Goal: Information Seeking & Learning: Learn about a topic

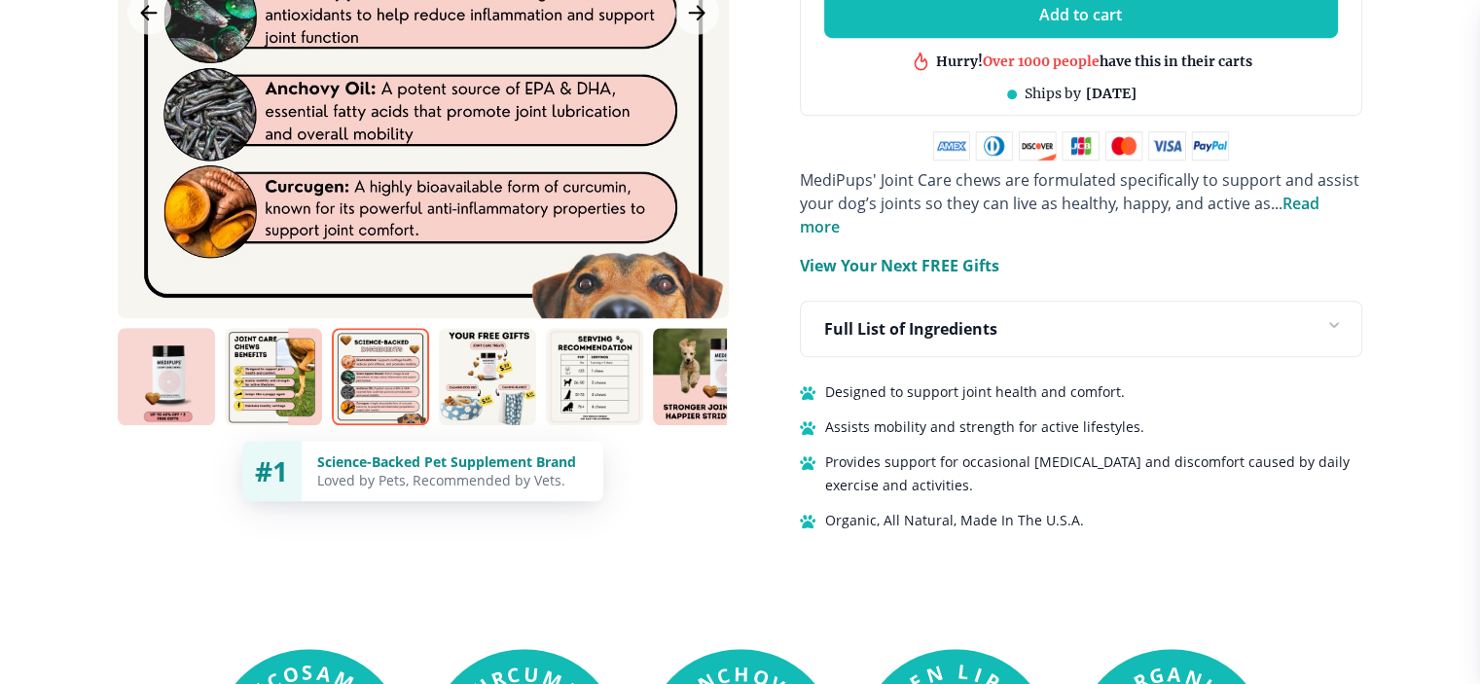
scroll to position [1265, 0]
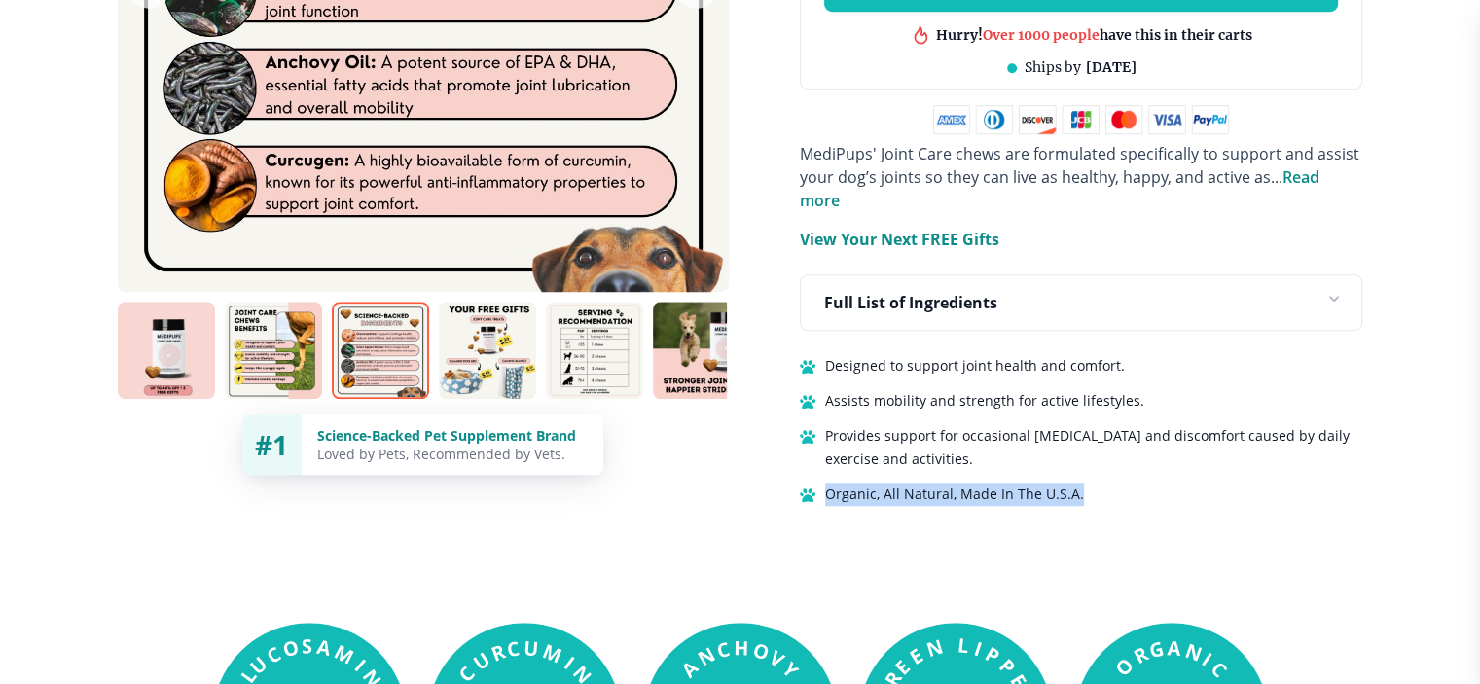
drag, startPoint x: 828, startPoint y: 466, endPoint x: 1097, endPoint y: 476, distance: 268.7
click at [1097, 483] on div "Organic, All Natural, Made In The U.S.A." at bounding box center [1081, 494] width 562 height 23
copy span "Organic, All Natural, Made In The U.S.A."
click at [890, 426] on span "Provides support for occasional stiffness and discomfort caused by daily exerci…" at bounding box center [1093, 447] width 537 height 47
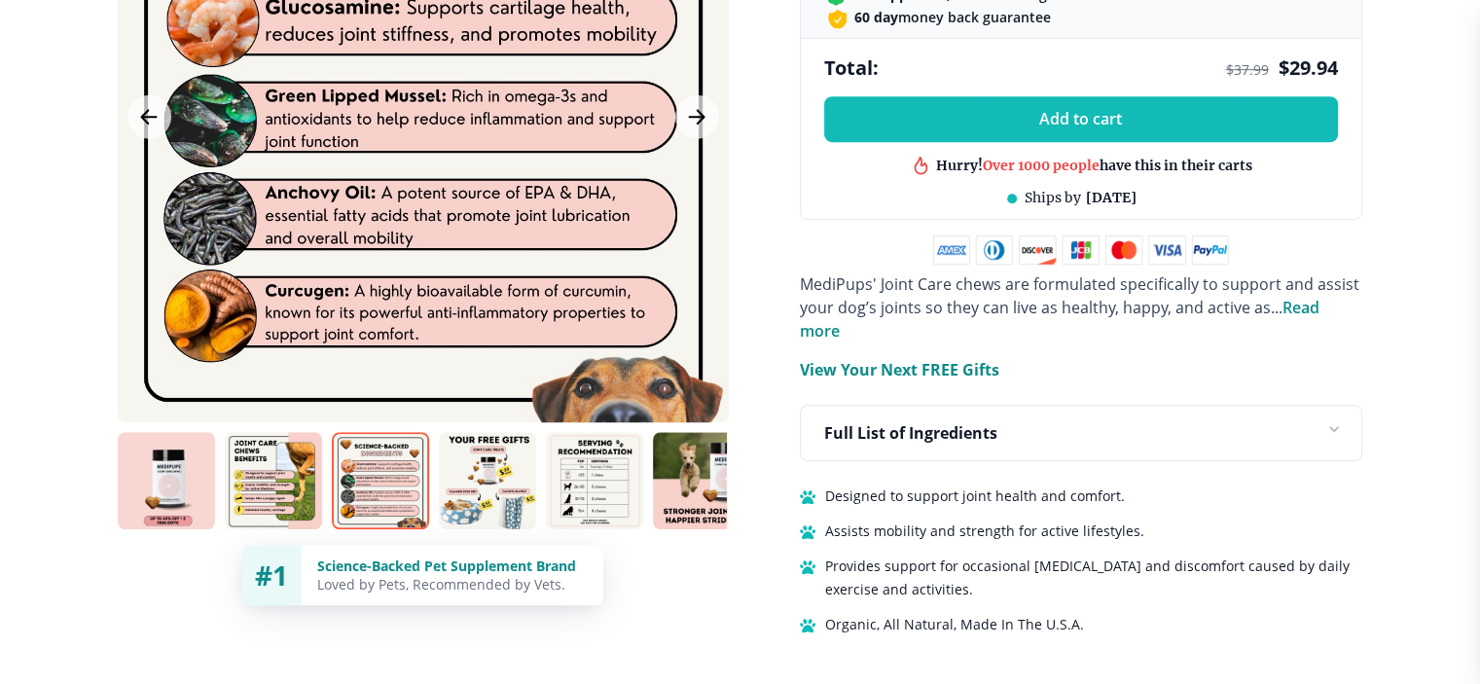
scroll to position [1070, 0]
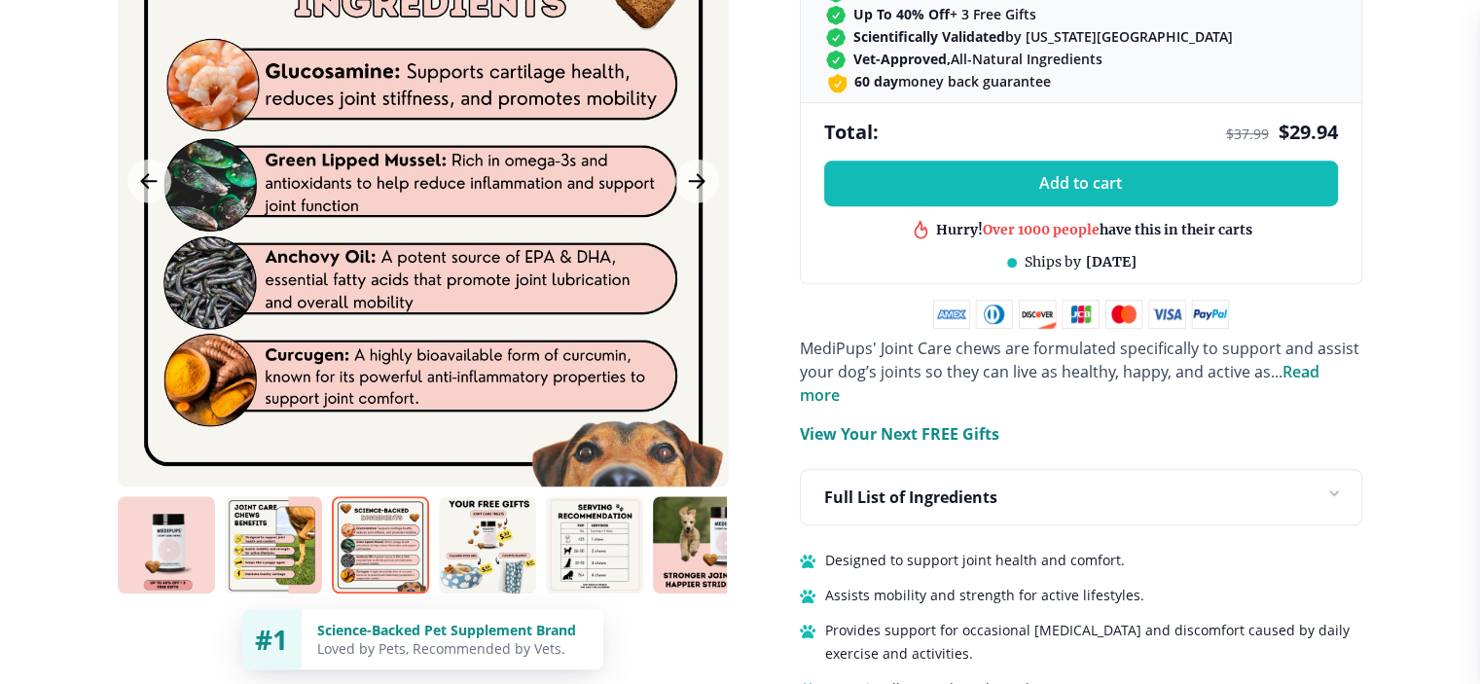
click at [1319, 369] on span "Read more" at bounding box center [1060, 383] width 520 height 45
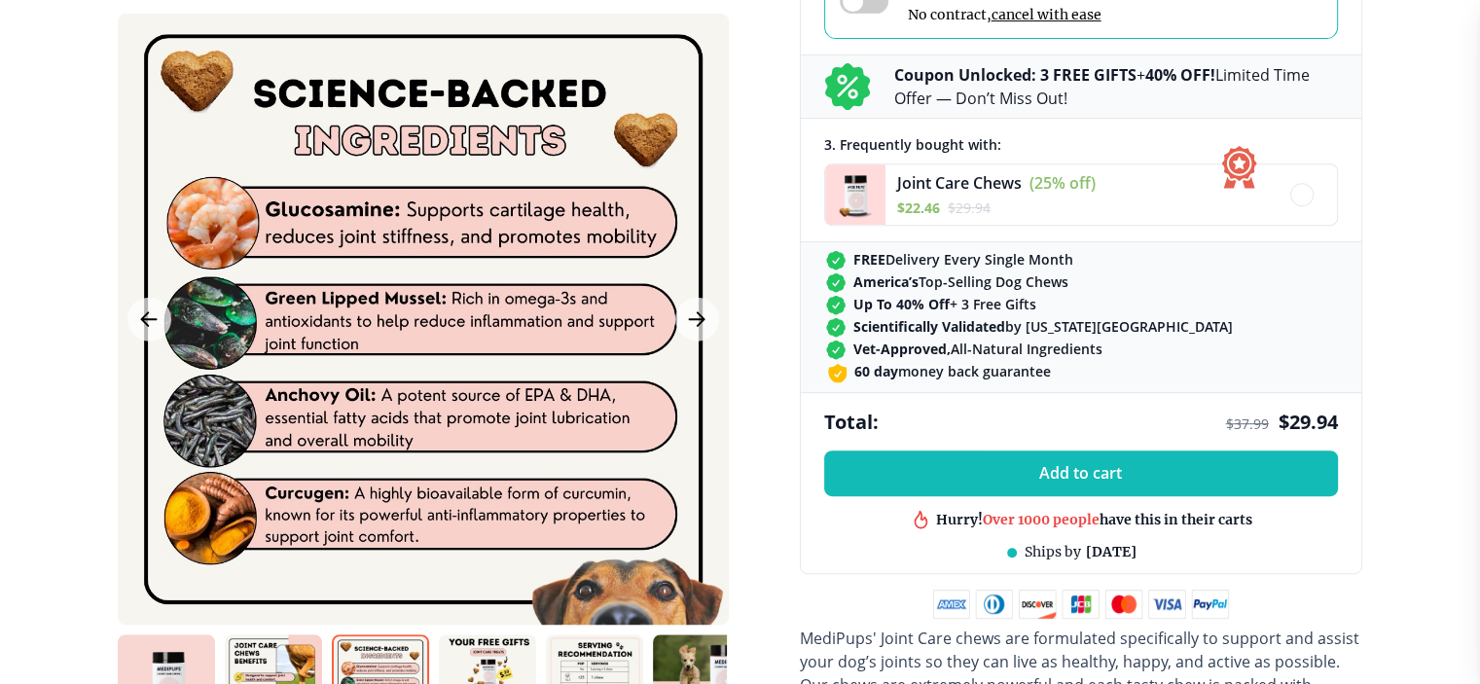
scroll to position [778, 0]
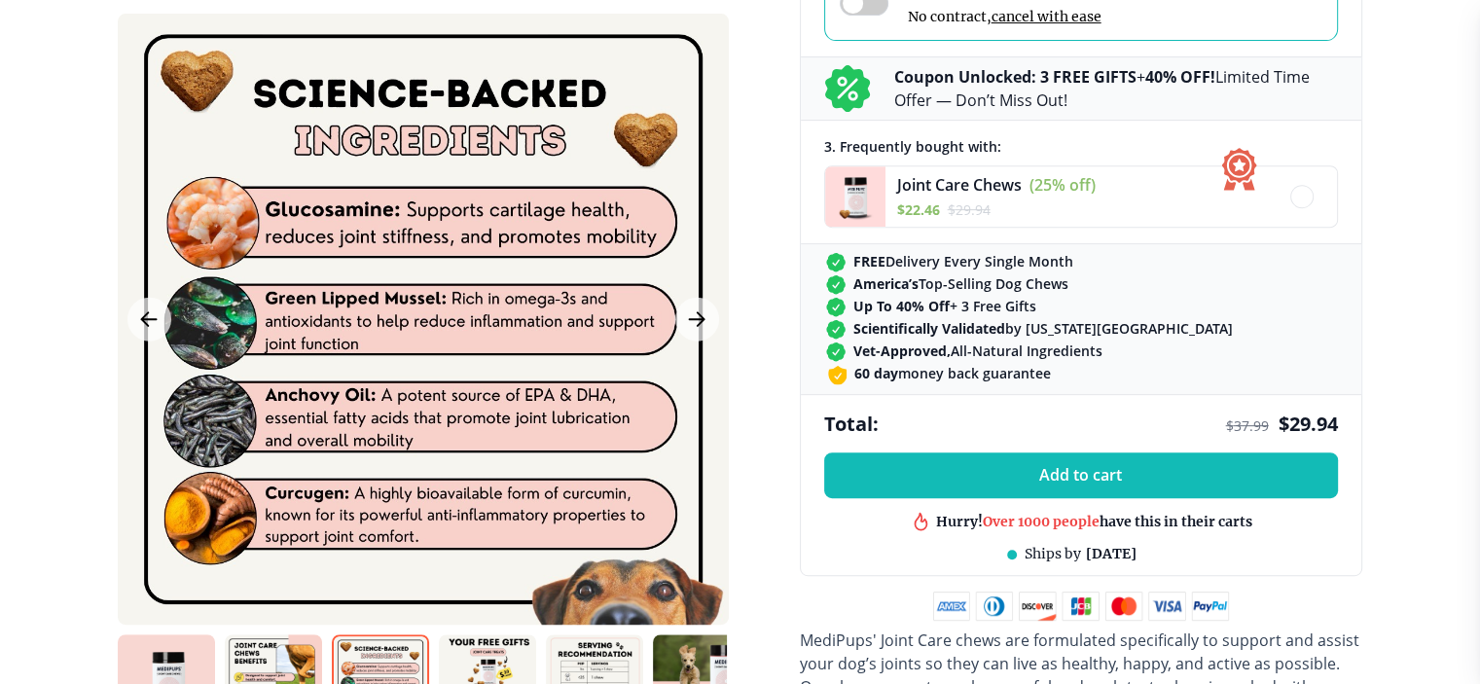
drag, startPoint x: 848, startPoint y: 348, endPoint x: 1148, endPoint y: 352, distance: 300.7
click at [1148, 352] on div "Vet-Approved, All-Natural Ingredients" at bounding box center [1081, 352] width 510 height 20
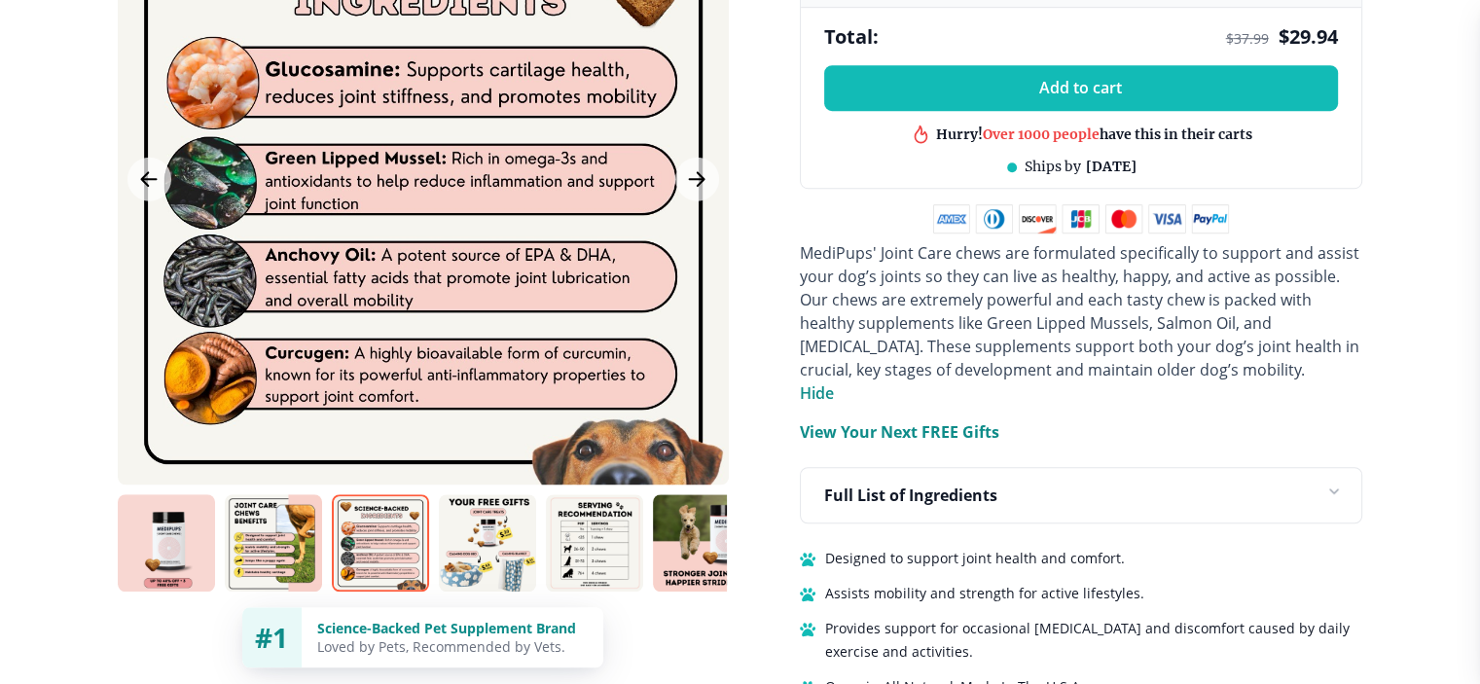
scroll to position [1265, 0]
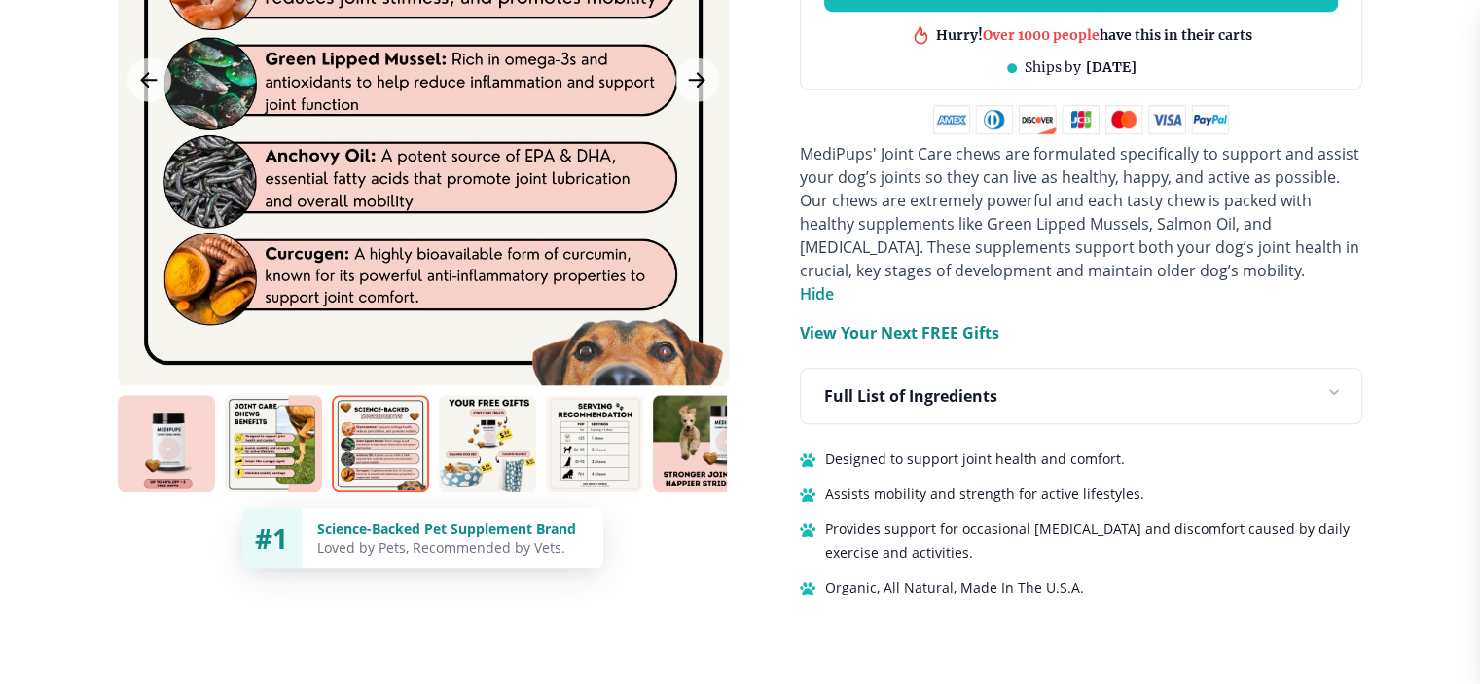
copy span "Vet-Approved, All-Natural Ingredients"
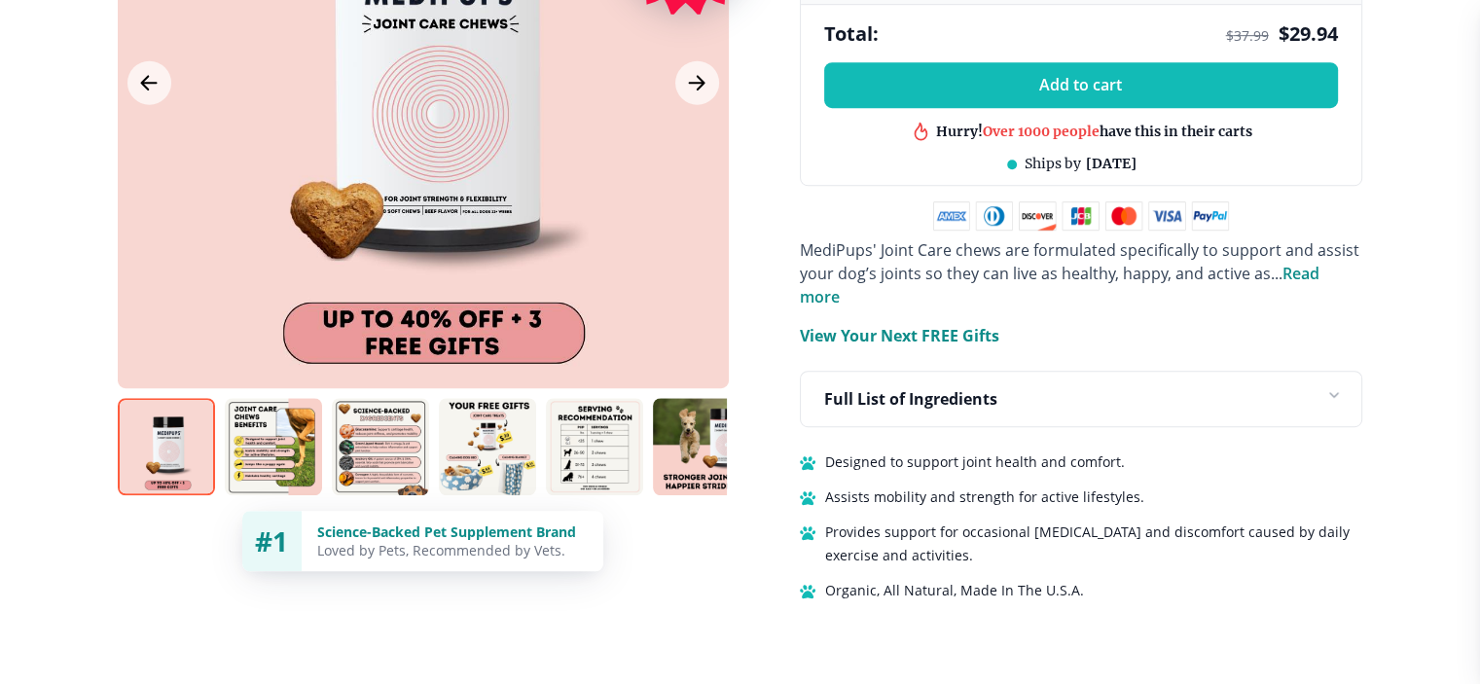
scroll to position [1168, 0]
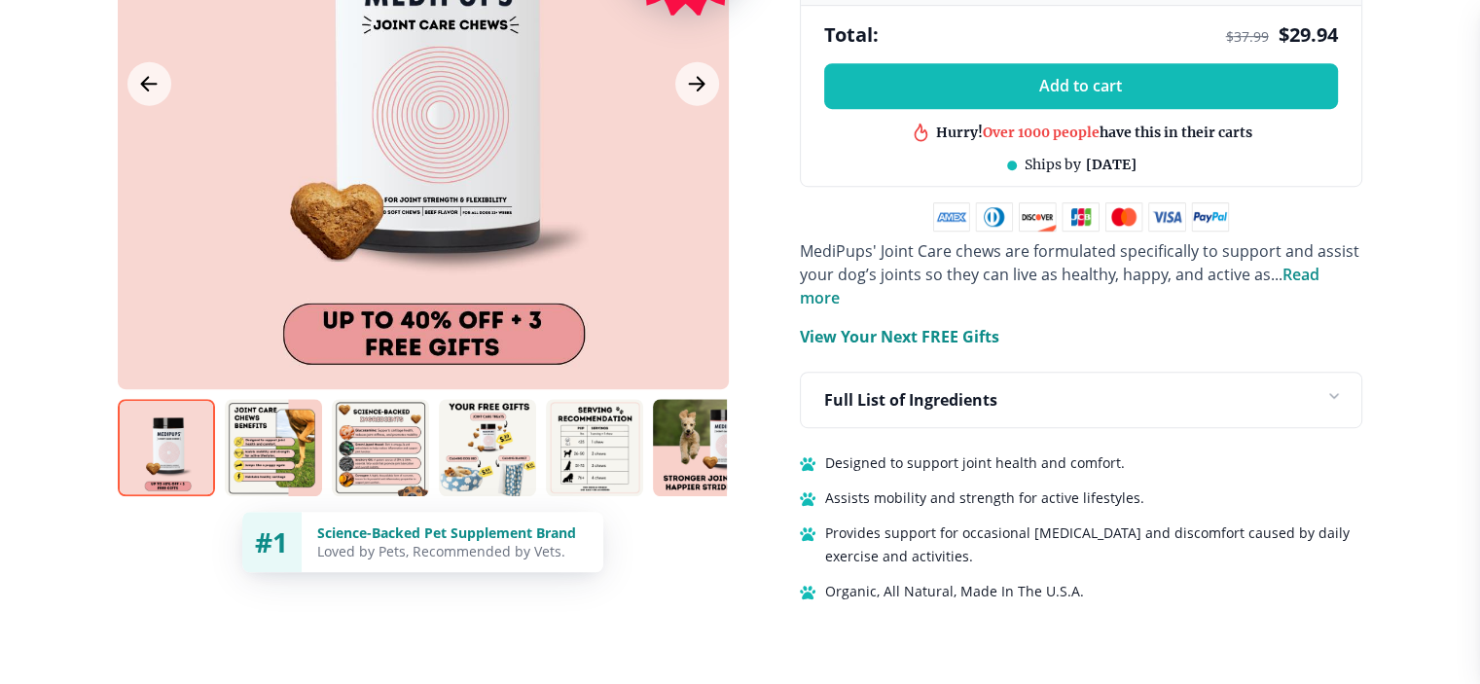
click at [1319, 271] on span "Read more" at bounding box center [1060, 286] width 520 height 45
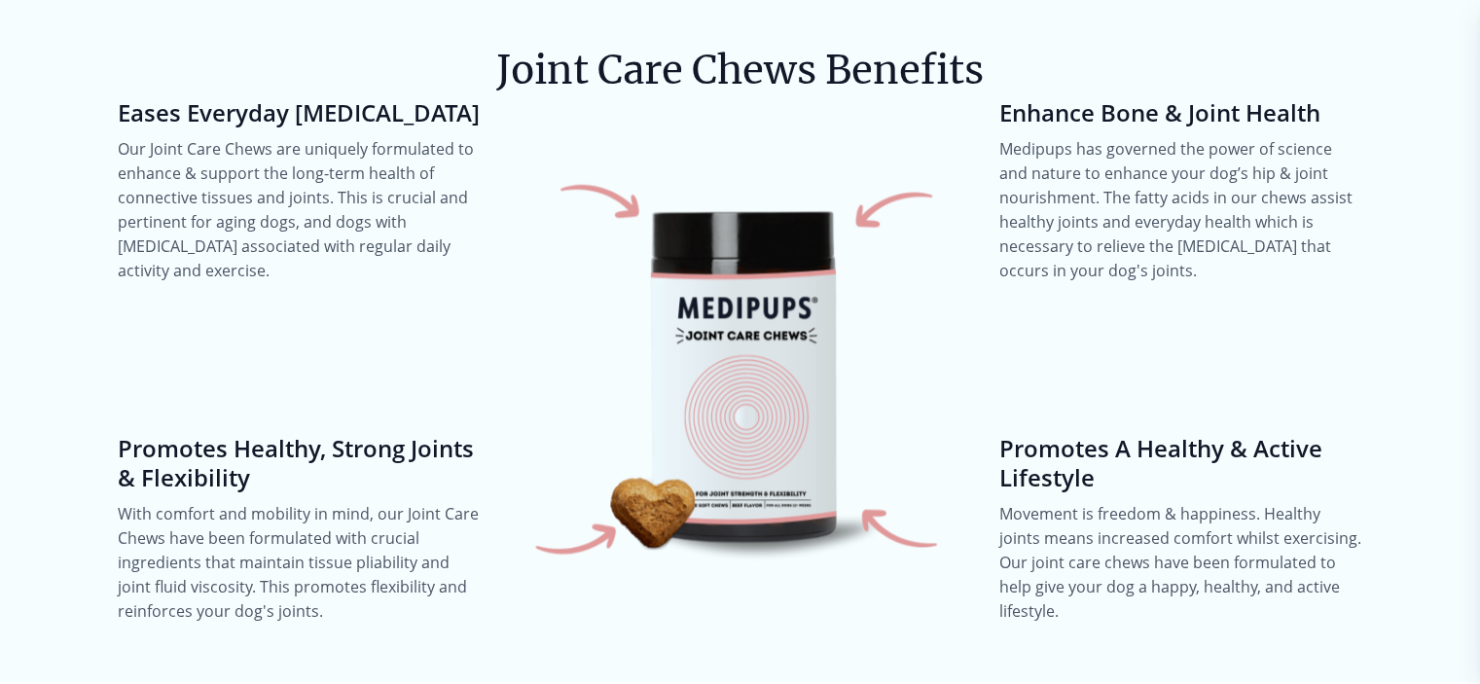
scroll to position [2433, 0]
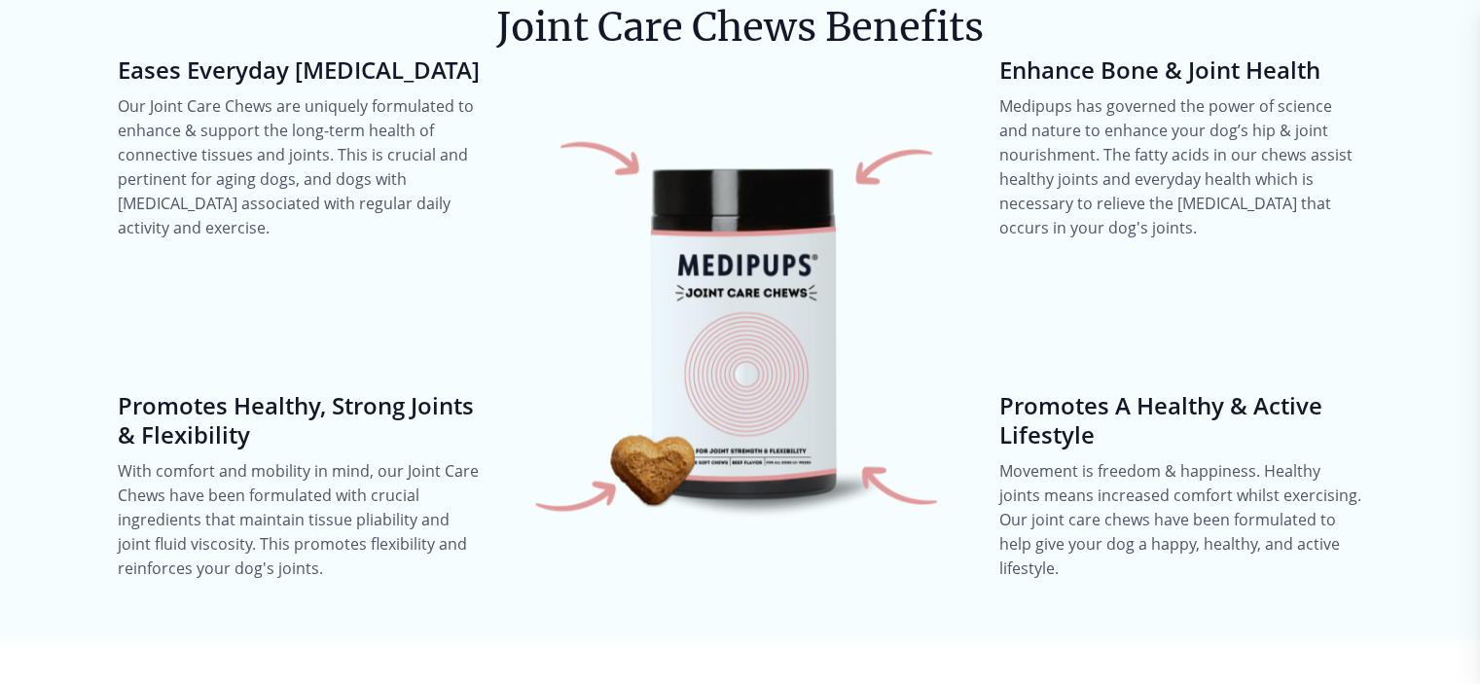
drag, startPoint x: 794, startPoint y: 474, endPoint x: 770, endPoint y: 482, distance: 25.5
